Goal: Information Seeking & Learning: Understand process/instructions

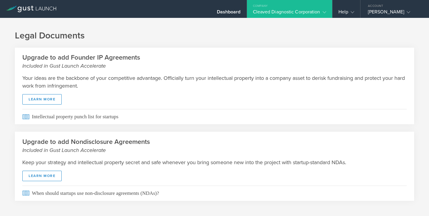
click at [305, 12] on div "Cleaved Diagnostic Corporation" at bounding box center [289, 13] width 73 height 9
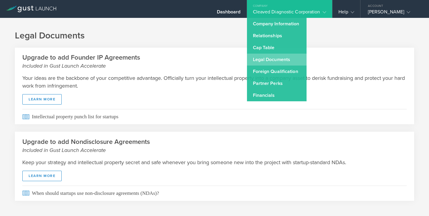
click at [279, 61] on link "Legal Documents" at bounding box center [277, 60] width 60 height 12
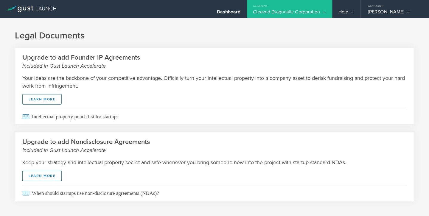
click at [320, 9] on gust-icon at bounding box center [323, 12] width 6 height 6
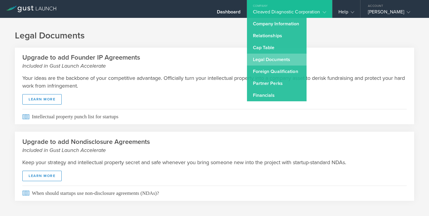
click at [279, 59] on link "Legal Documents" at bounding box center [277, 60] width 60 height 12
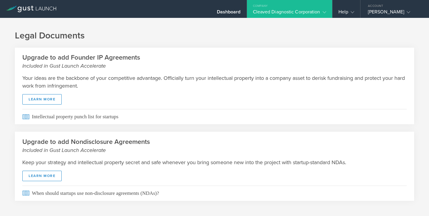
click at [290, 13] on div "Cleaved Diagnostic Corporation" at bounding box center [289, 13] width 73 height 9
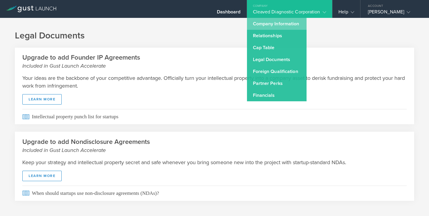
click at [274, 24] on link "Company Information" at bounding box center [277, 24] width 60 height 12
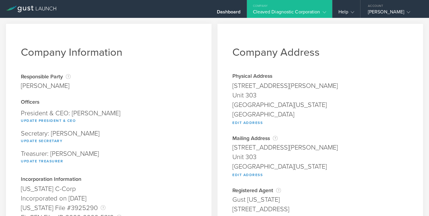
click at [297, 0] on div "Company" at bounding box center [289, 4] width 85 height 9
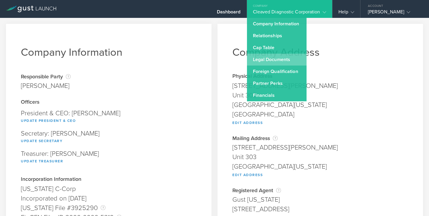
click at [272, 57] on link "Legal Documents" at bounding box center [277, 60] width 60 height 12
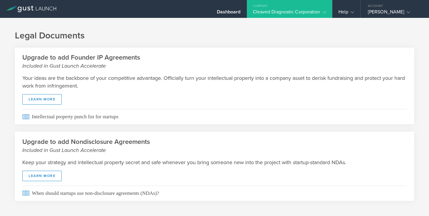
click at [324, 13] on polyline at bounding box center [323, 12] width 3 height 2
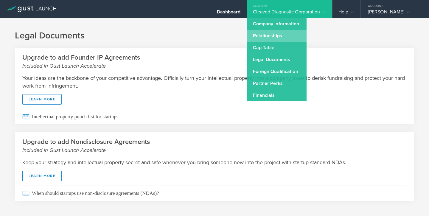
click at [274, 37] on link "Relationships" at bounding box center [277, 36] width 60 height 12
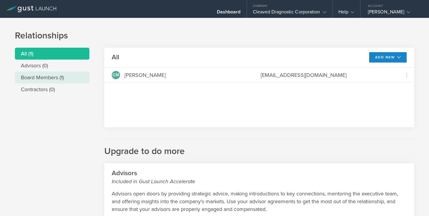
click at [49, 78] on li "Board Members (1)" at bounding box center [52, 77] width 74 height 12
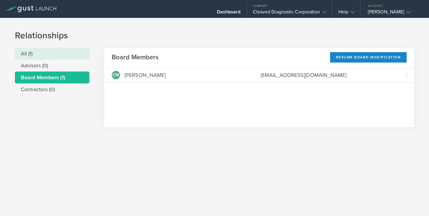
click at [35, 56] on li "All (1)" at bounding box center [52, 54] width 74 height 12
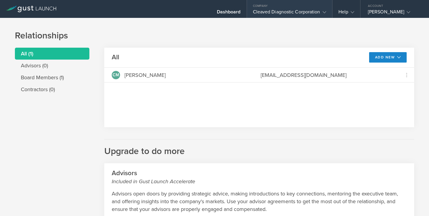
click at [317, 11] on div "Cleaved Diagnostic Corporation" at bounding box center [289, 13] width 73 height 9
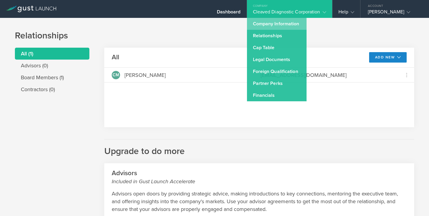
click at [283, 24] on link "Company Information" at bounding box center [277, 24] width 60 height 12
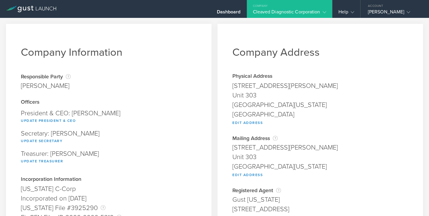
click at [314, 10] on div "Cleaved Diagnostic Corporation" at bounding box center [289, 13] width 73 height 9
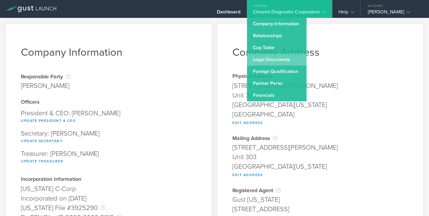
click at [276, 58] on link "Legal Documents" at bounding box center [277, 60] width 60 height 12
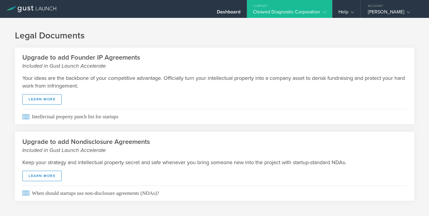
click at [321, 12] on gust-icon at bounding box center [323, 12] width 6 height 6
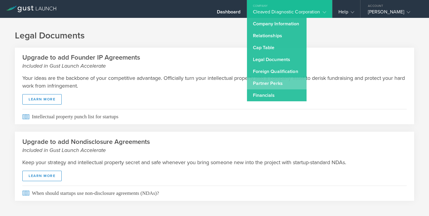
click at [290, 82] on link "Partner Perks" at bounding box center [277, 83] width 60 height 12
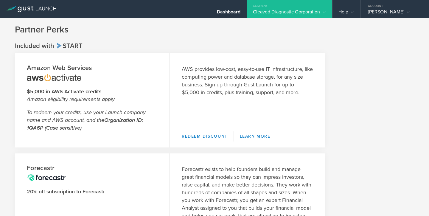
click at [294, 6] on div "Company" at bounding box center [289, 4] width 85 height 9
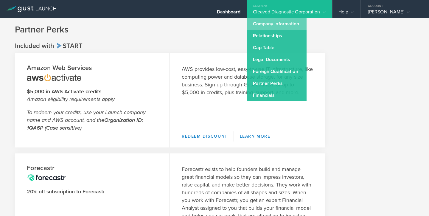
click at [290, 26] on link "Company Information" at bounding box center [277, 24] width 60 height 12
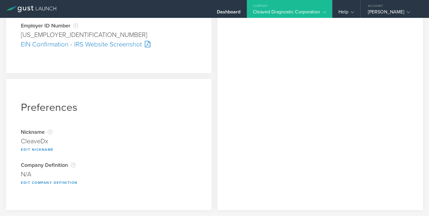
scroll to position [218, 0]
click at [308, 10] on div "Cleaved Diagnostic Corporation" at bounding box center [289, 13] width 73 height 9
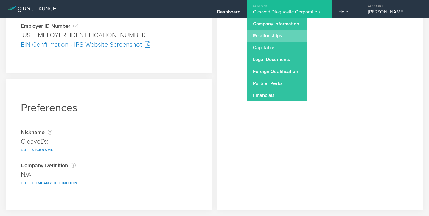
click at [286, 35] on link "Relationships" at bounding box center [277, 36] width 60 height 12
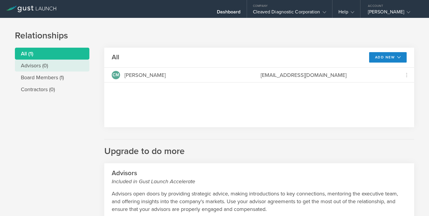
click at [38, 66] on li "Advisors (0)" at bounding box center [52, 66] width 74 height 12
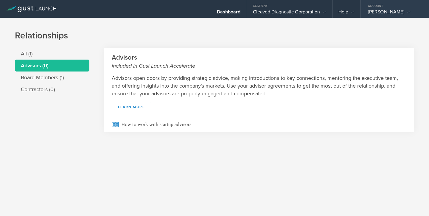
click at [404, 10] on gust-icon at bounding box center [407, 12] width 6 height 6
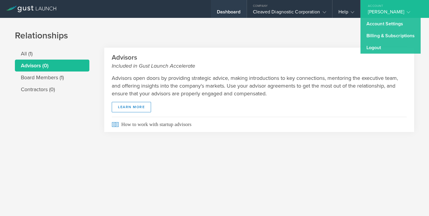
click at [223, 11] on div "Dashboard" at bounding box center [229, 13] width 24 height 9
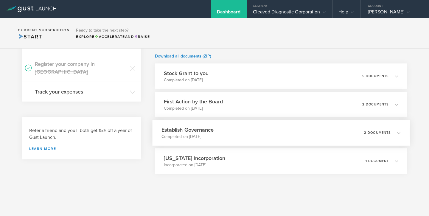
scroll to position [128, 0]
click at [243, 132] on div "Establish Governance Completed on Jun 17, 2024 2 documents" at bounding box center [280, 133] width 257 height 26
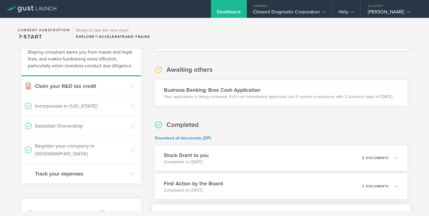
scroll to position [99, 0]
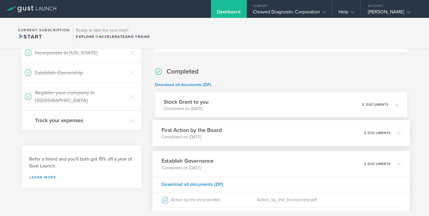
click at [249, 138] on div "First Action by the Board Completed on Jun 17, 2024 2 documents" at bounding box center [280, 133] width 257 height 26
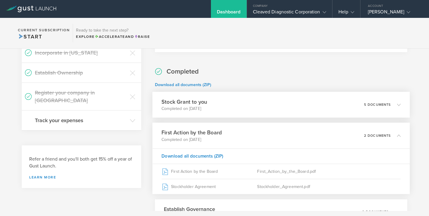
click at [242, 107] on div "Stock Grant to you Completed on Jun 17, 2024 5 documents" at bounding box center [280, 105] width 257 height 26
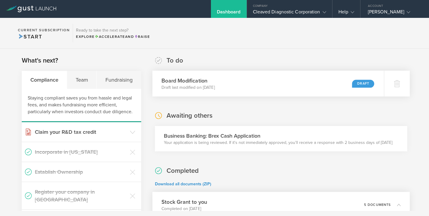
scroll to position [0, 0]
click at [81, 76] on div "Team" at bounding box center [82, 80] width 30 height 18
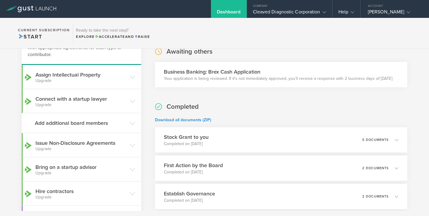
scroll to position [69, 0]
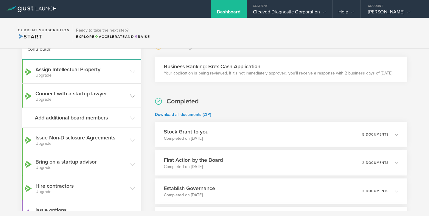
click at [99, 96] on h3 "Connect with a startup lawyer Upgrade" at bounding box center [80, 96] width 91 height 12
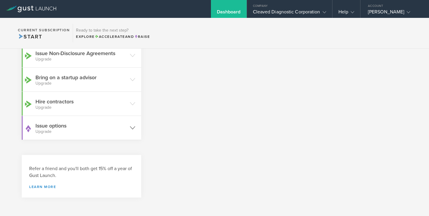
scroll to position [277, 0]
click at [95, 126] on h3 "Issue options Upgrade" at bounding box center [80, 128] width 91 height 12
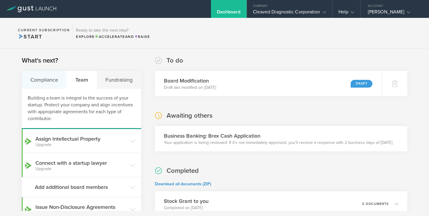
scroll to position [0, 0]
click at [51, 79] on div "Compliance" at bounding box center [44, 80] width 45 height 18
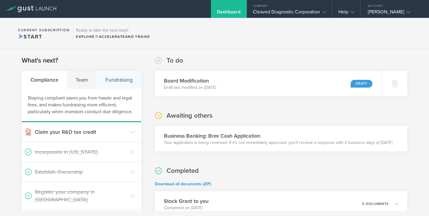
click at [120, 77] on div "Fundraising" at bounding box center [119, 80] width 44 height 18
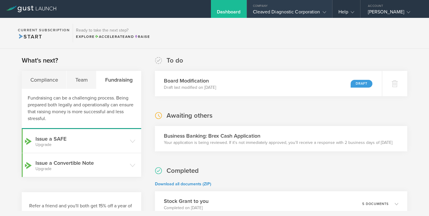
click at [311, 10] on div "Cleaved Diagnostic Corporation" at bounding box center [289, 13] width 73 height 9
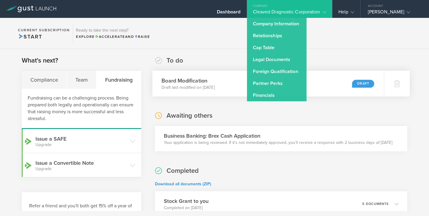
click at [345, 86] on div "Board Modification Draft last modified on Sep 18, 2025 Draft" at bounding box center [268, 84] width 232 height 26
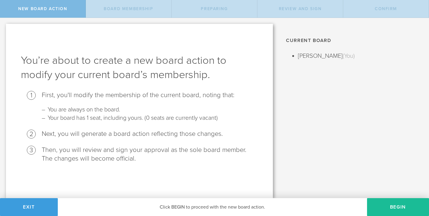
click at [153, 92] on div "First, you'll modify the membership of the current board, noting that:" at bounding box center [150, 95] width 216 height 9
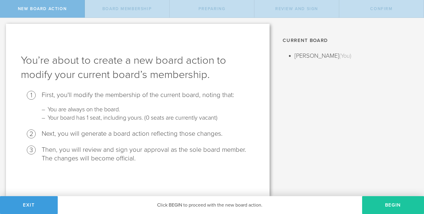
click at [392, 204] on button "Begin" at bounding box center [393, 205] width 62 height 18
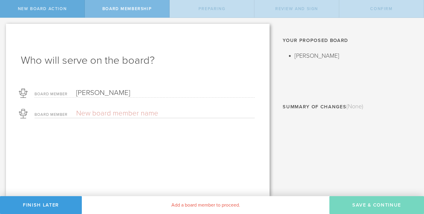
click at [45, 8] on span "New Board Action" at bounding box center [42, 8] width 49 height 5
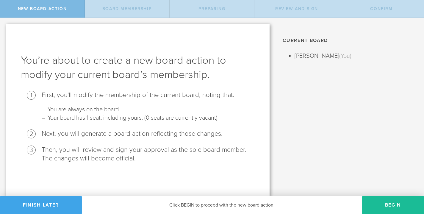
click at [59, 202] on span "Finish Later" at bounding box center [41, 205] width 36 height 6
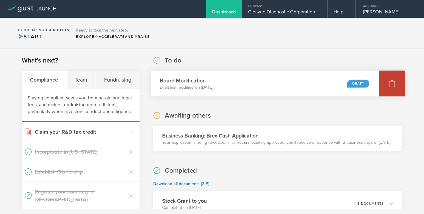
click at [395, 85] on icon at bounding box center [391, 83] width 7 height 7
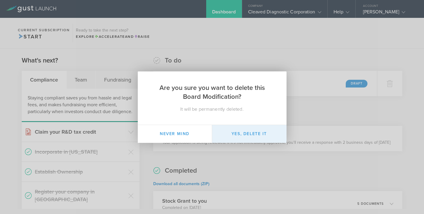
click at [262, 136] on button "Yes, delete it" at bounding box center [249, 134] width 74 height 18
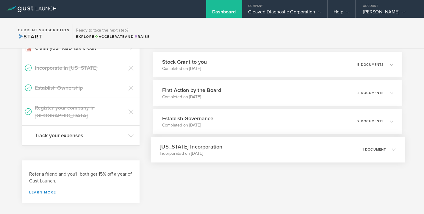
scroll to position [84, 0]
click at [207, 119] on h3 "Establish Governance" at bounding box center [186, 119] width 52 height 8
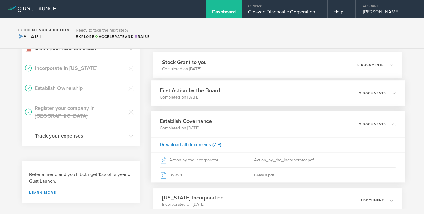
click at [196, 98] on p "Completed on Jun 17, 2024" at bounding box center [190, 97] width 60 height 6
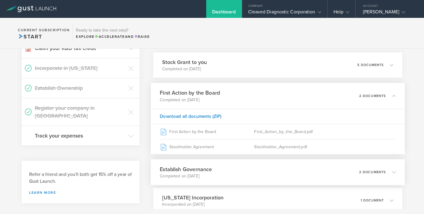
click at [218, 175] on div "Establish Governance Completed on Jun 17, 2024 2 documents" at bounding box center [278, 172] width 254 height 26
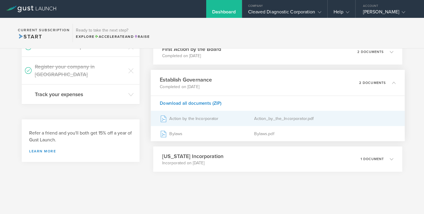
scroll to position [125, 0]
click at [204, 120] on div "Action by the Incorporator" at bounding box center [207, 118] width 94 height 15
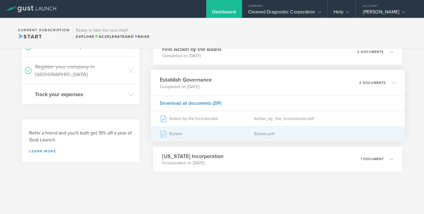
click at [207, 134] on div "Bylaws" at bounding box center [207, 133] width 94 height 15
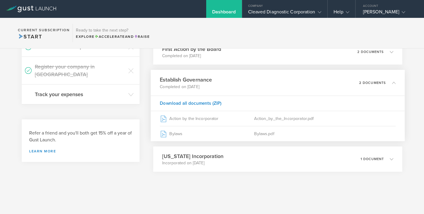
click at [196, 79] on h3 "Establish Governance" at bounding box center [186, 80] width 52 height 8
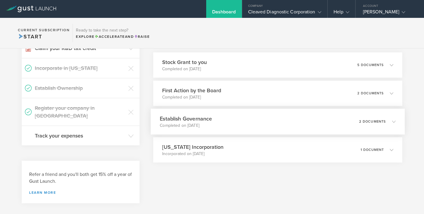
click at [221, 118] on div "Establish Governance Completed on Jun 17, 2024 2 documents" at bounding box center [278, 122] width 254 height 26
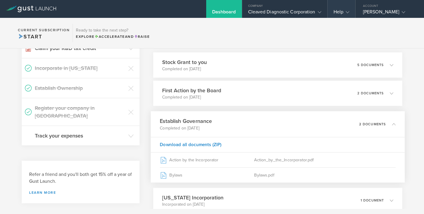
click at [346, 9] on gust-icon at bounding box center [346, 12] width 6 height 6
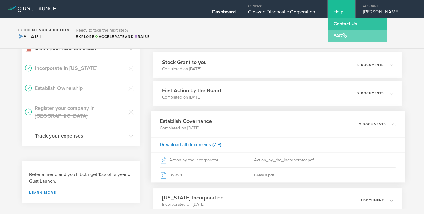
click at [347, 35] on span at bounding box center [345, 35] width 4 height 5
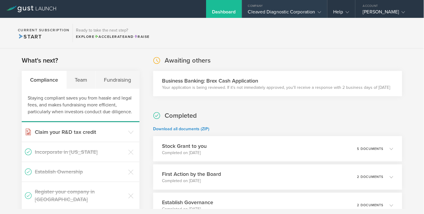
scroll to position [0, 0]
click at [295, 14] on div "Cleaved Diagnostic Corporation" at bounding box center [284, 13] width 73 height 9
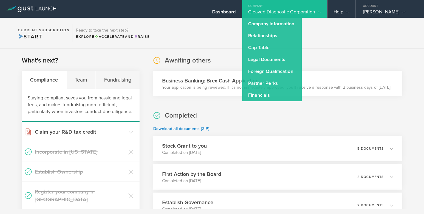
click at [326, 40] on section "Current Subscription Start Ready to take the next step? Explore Accelerate and …" at bounding box center [212, 33] width 424 height 31
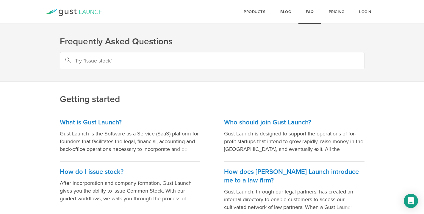
click at [115, 64] on input "text" at bounding box center [212, 60] width 305 height 17
type input "How to make ammedments to the bylaes"
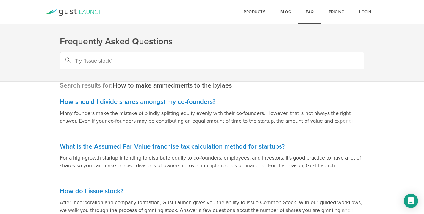
drag, startPoint x: 0, startPoint y: 0, endPoint x: 134, endPoint y: 65, distance: 149.1
click at [134, 65] on input "text" at bounding box center [212, 60] width 305 height 17
type input "bylaw ammendment"
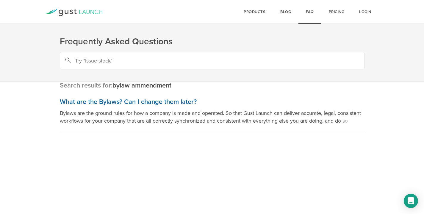
click at [149, 107] on link "What are the Bylaws? Can I change them later? Bylaws are the ground rules for h…" at bounding box center [212, 113] width 305 height 42
